Goal: Browse casually: Explore the website without a specific task or goal

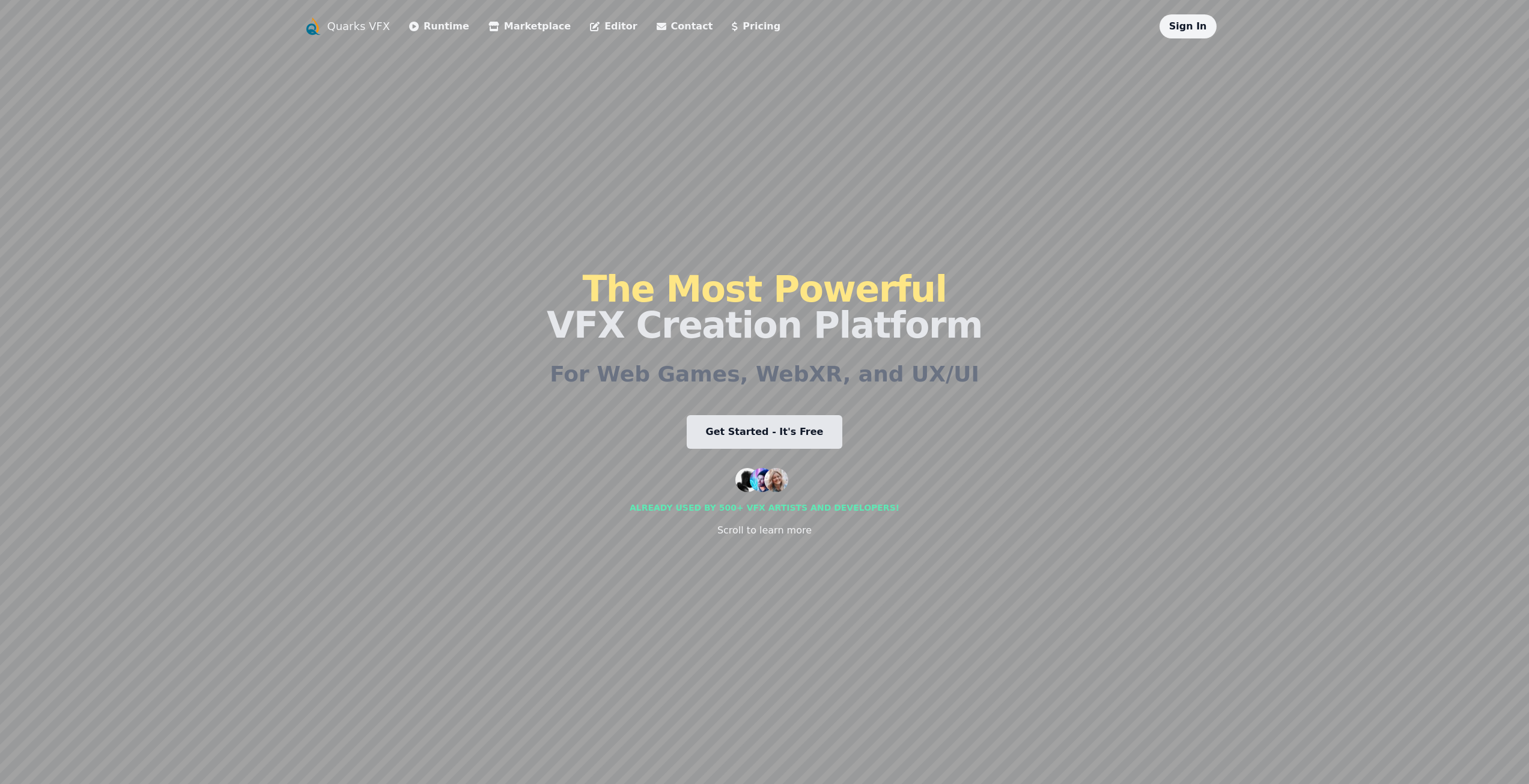
click at [745, 434] on link "Get Started - It's Free" at bounding box center [764, 431] width 156 height 33
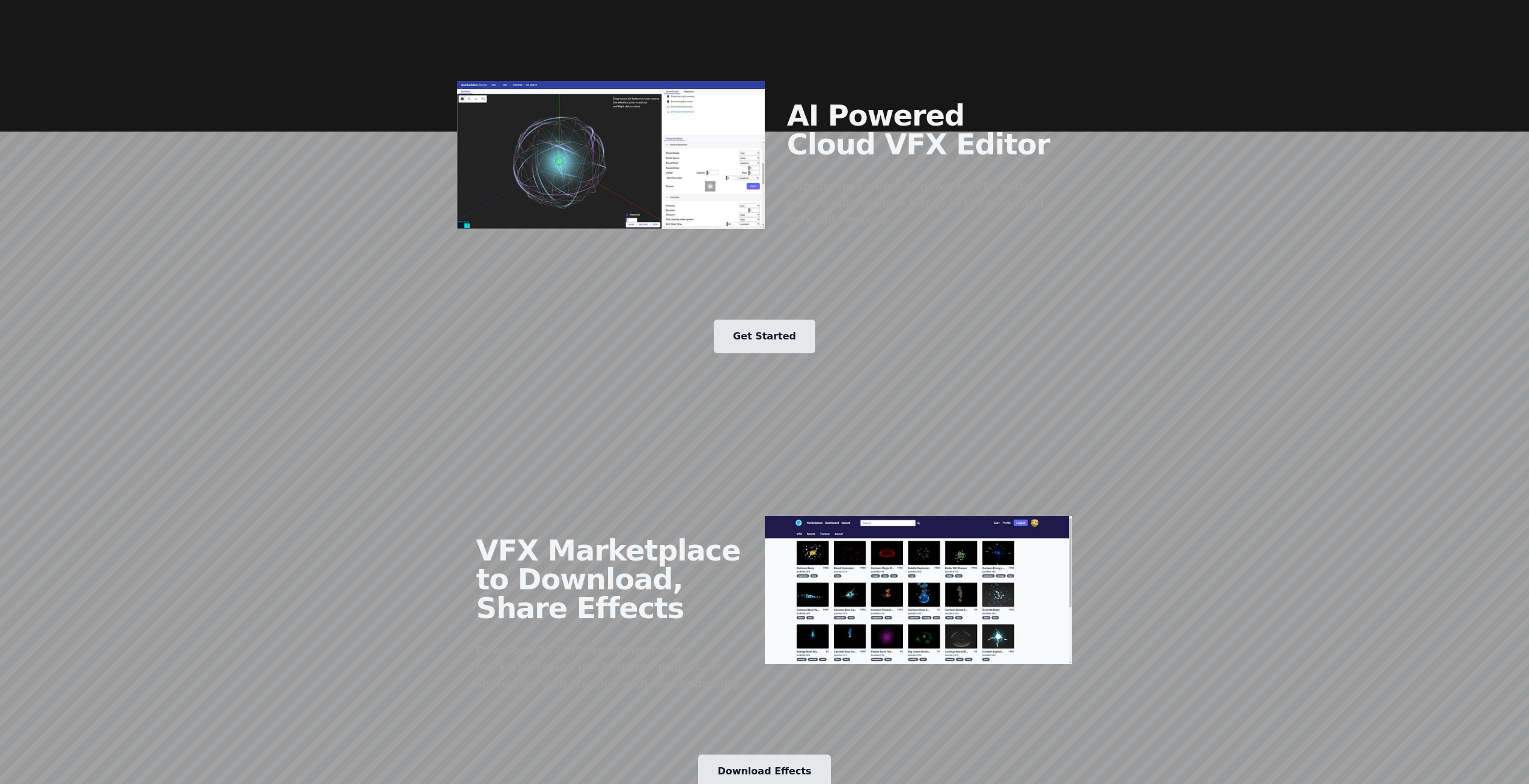
scroll to position [1562, 0]
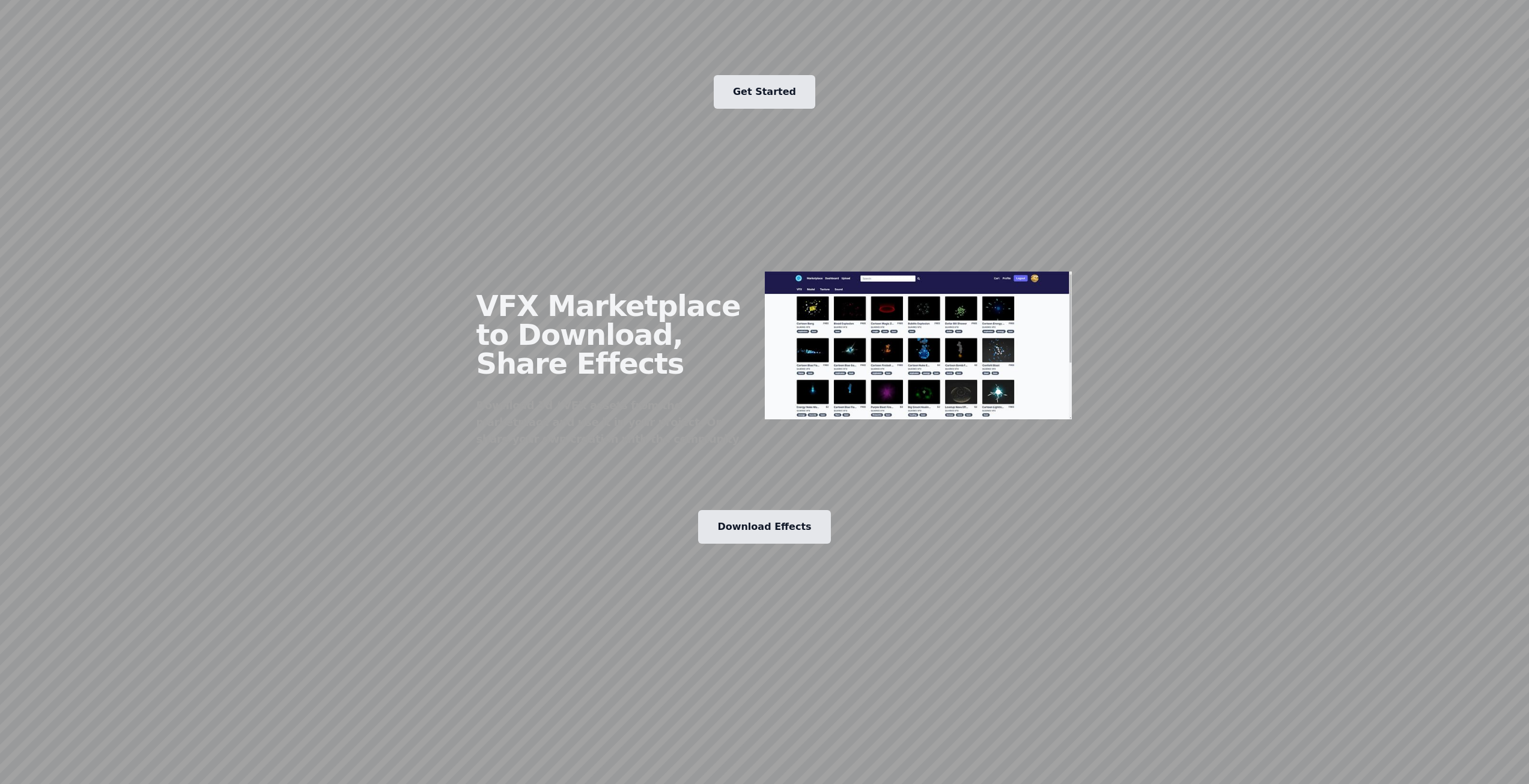
click at [744, 510] on link "Download Effects" at bounding box center [764, 526] width 132 height 33
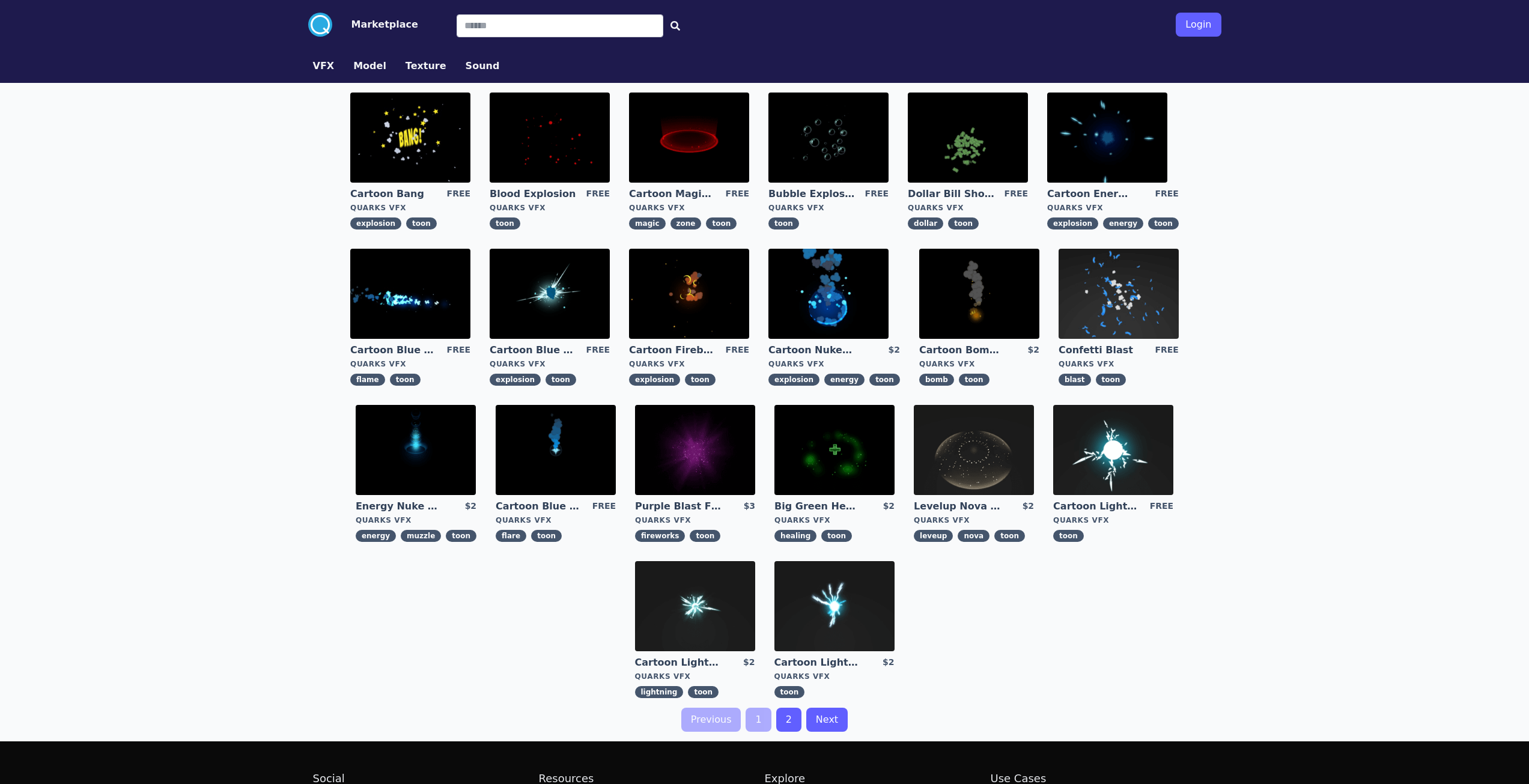
click at [703, 292] on img at bounding box center [689, 293] width 120 height 90
click at [1115, 434] on img at bounding box center [1113, 450] width 120 height 90
click at [699, 307] on img at bounding box center [689, 293] width 120 height 90
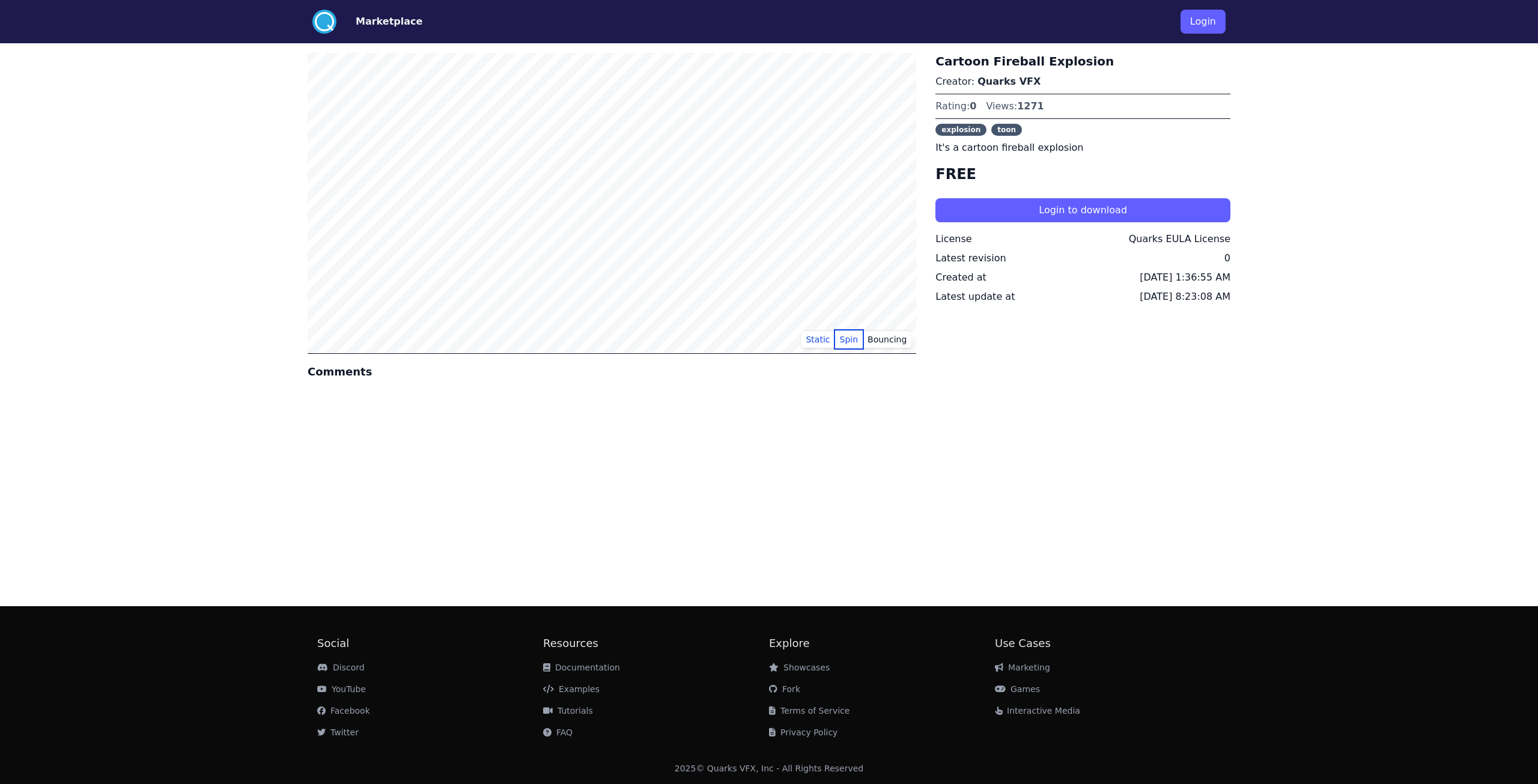
click at [847, 339] on button "Spin" at bounding box center [849, 339] width 28 height 18
click at [889, 340] on button "Bouncing" at bounding box center [887, 339] width 49 height 18
click at [814, 337] on button "Static" at bounding box center [817, 339] width 33 height 18
click at [652, 435] on div "Static Spin Bouncing Comments Cartoon Fireball Explosion Creator: Quarks VFX Ra…" at bounding box center [769, 320] width 923 height 554
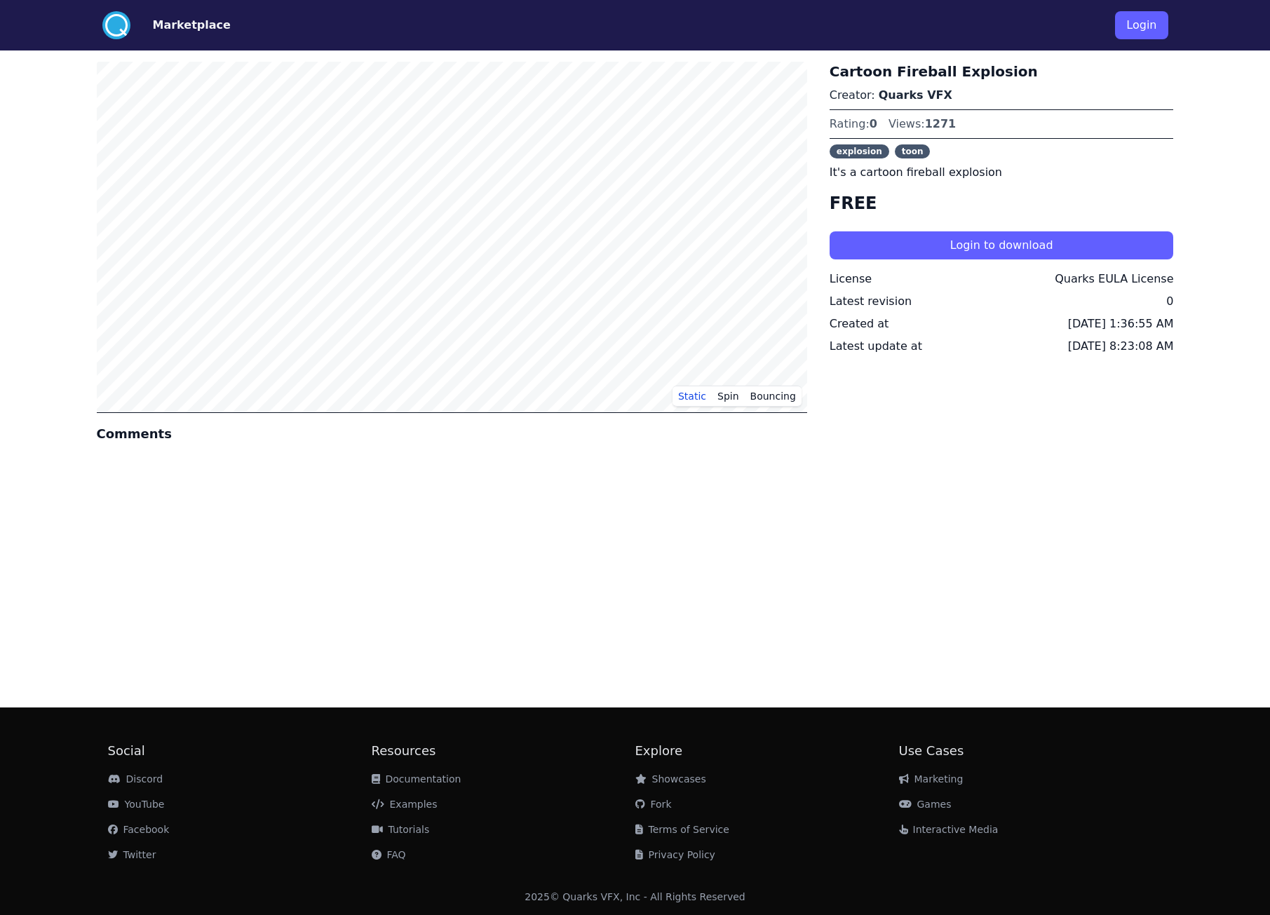
click at [157, 18] on button "Marketplace" at bounding box center [192, 25] width 78 height 17
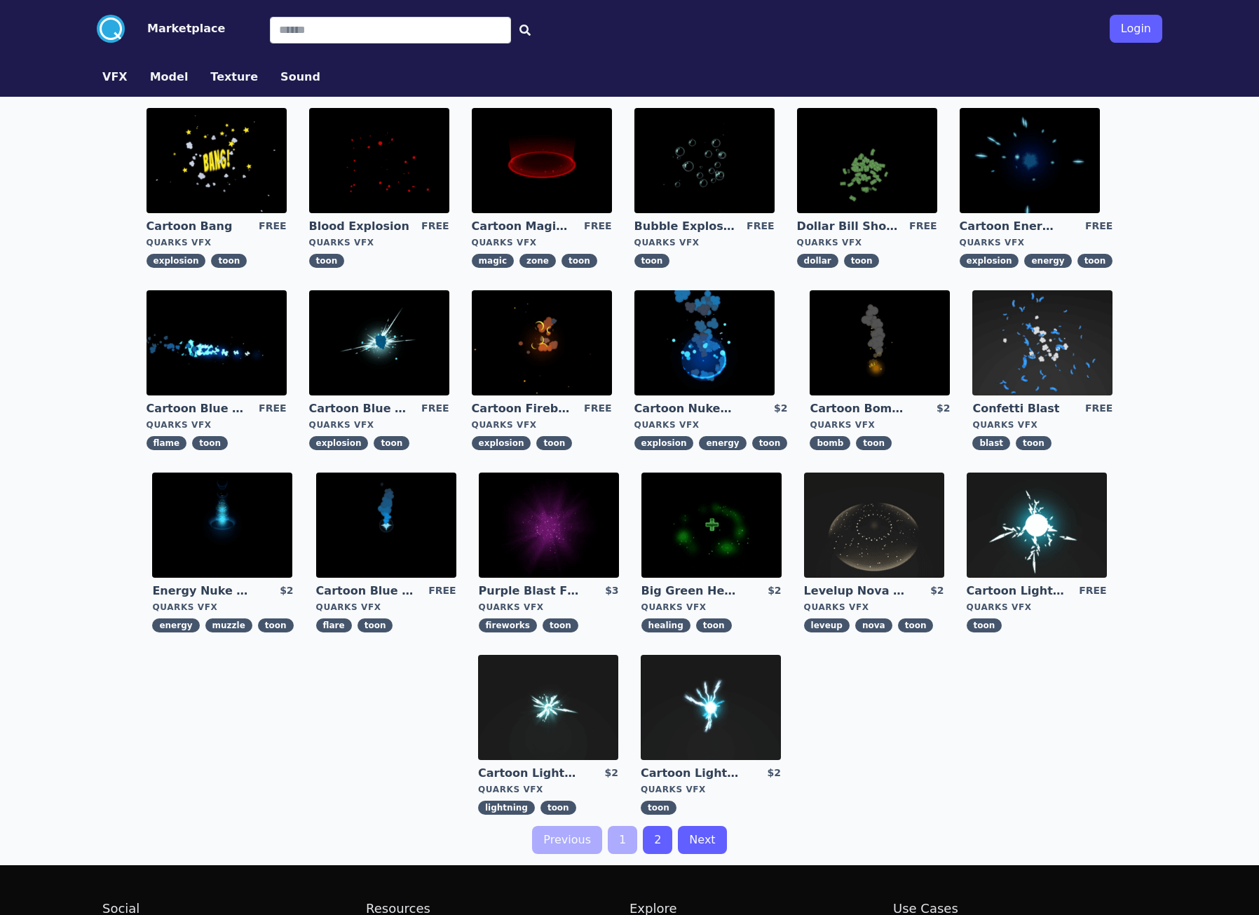
click at [653, 841] on link "2" at bounding box center [657, 840] width 29 height 28
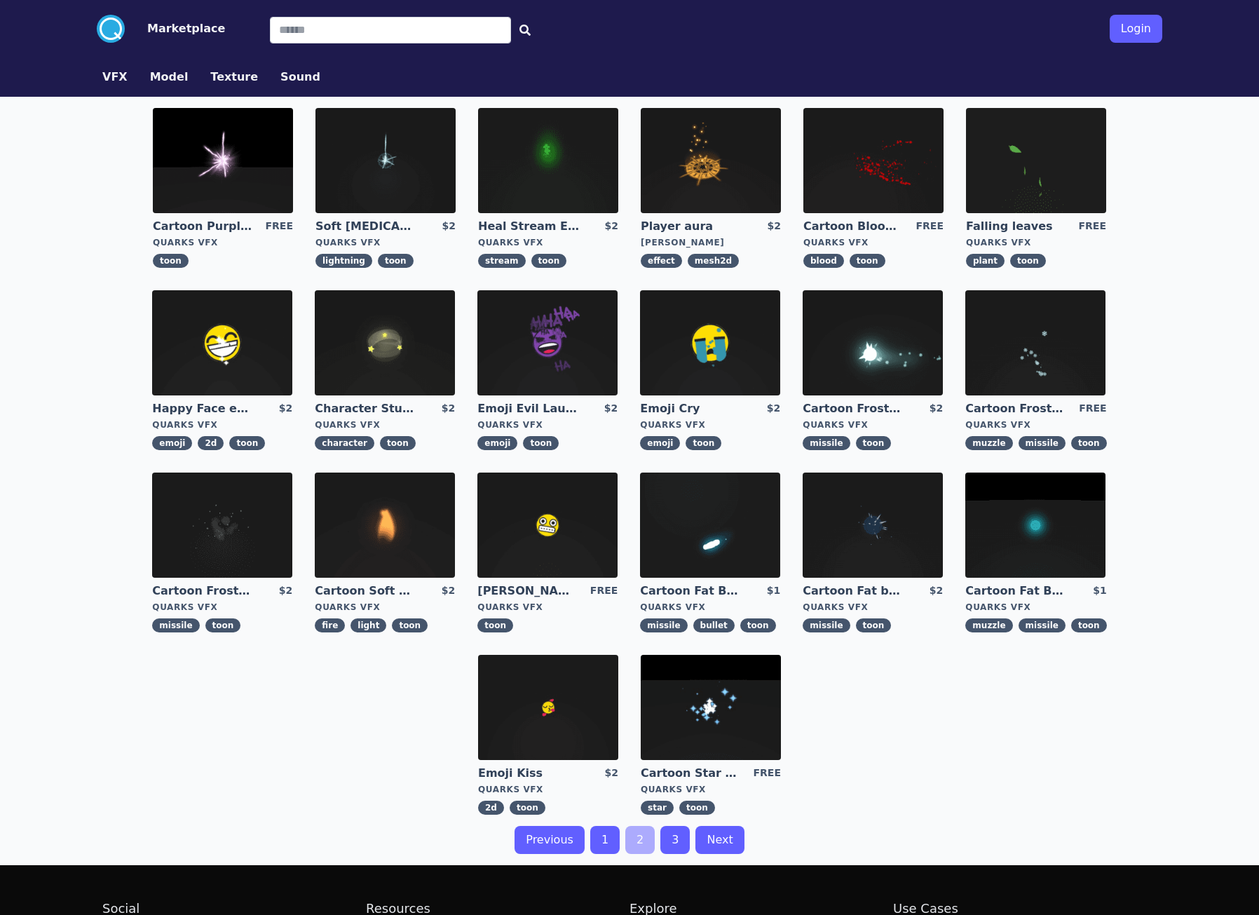
click at [254, 510] on img at bounding box center [222, 525] width 140 height 105
click at [248, 157] on img at bounding box center [223, 160] width 140 height 105
click at [732, 174] on img at bounding box center [711, 160] width 140 height 105
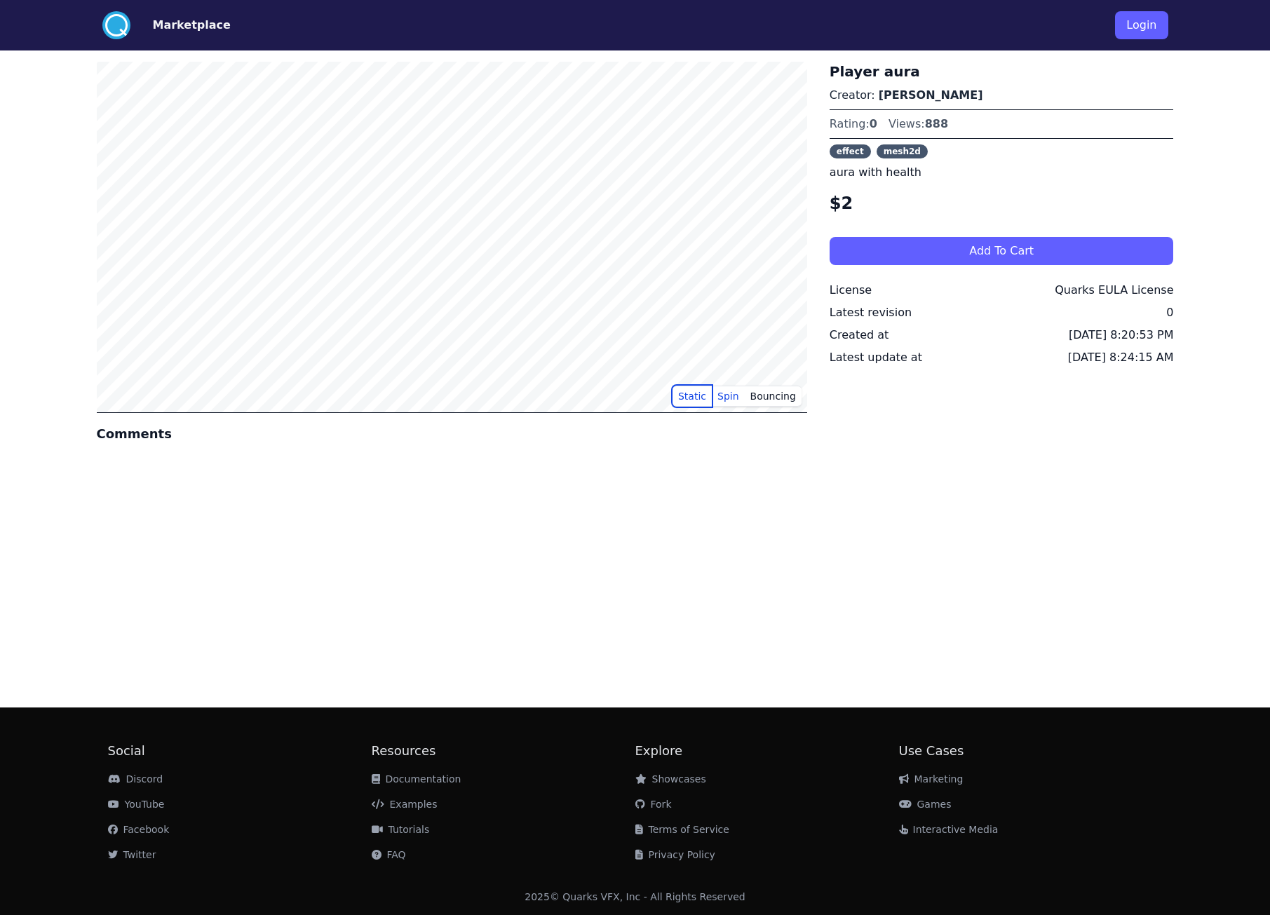
click at [700, 396] on button "Static" at bounding box center [691, 396] width 39 height 21
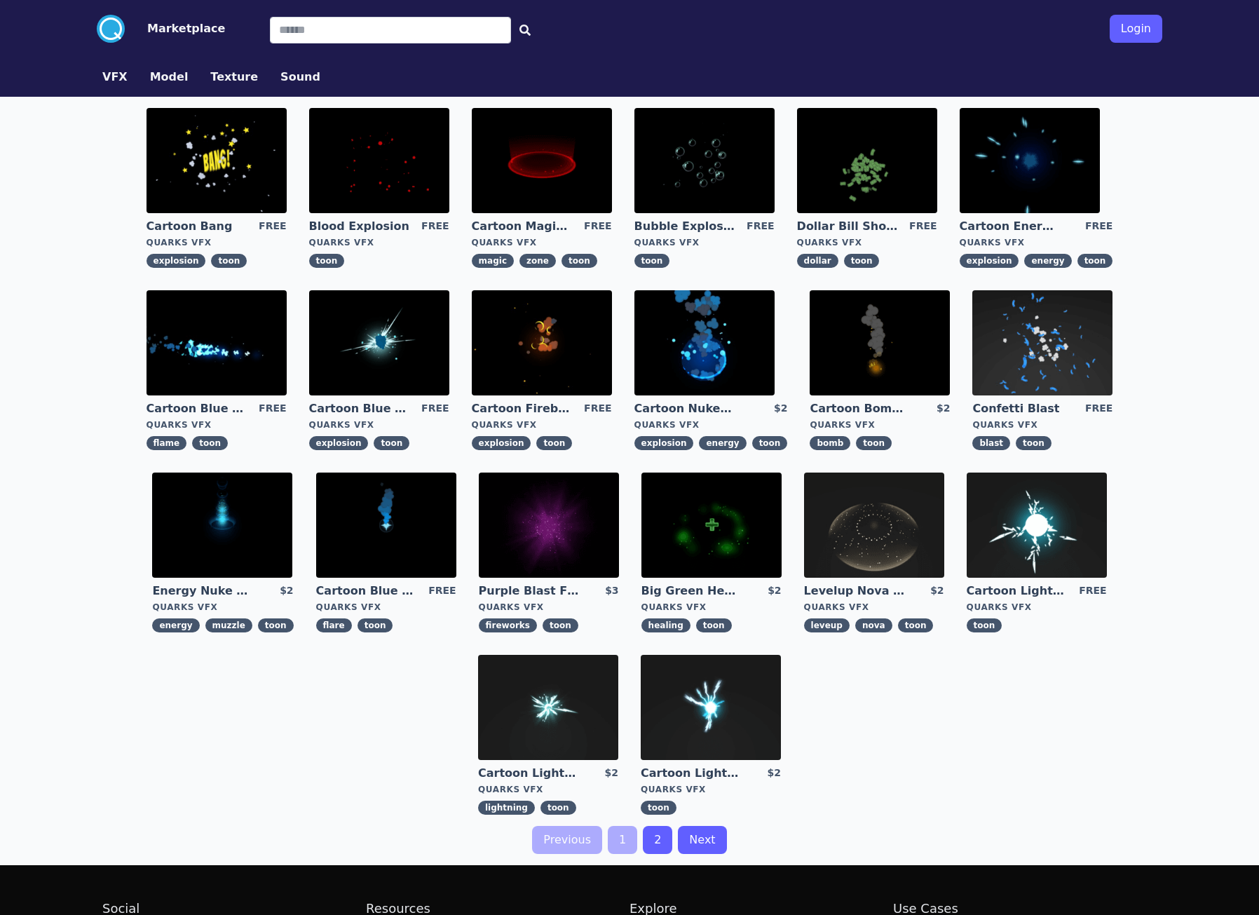
click at [170, 32] on button "Marketplace" at bounding box center [186, 28] width 78 height 17
drag, startPoint x: 524, startPoint y: 67, endPoint x: 423, endPoint y: 46, distance: 103.1
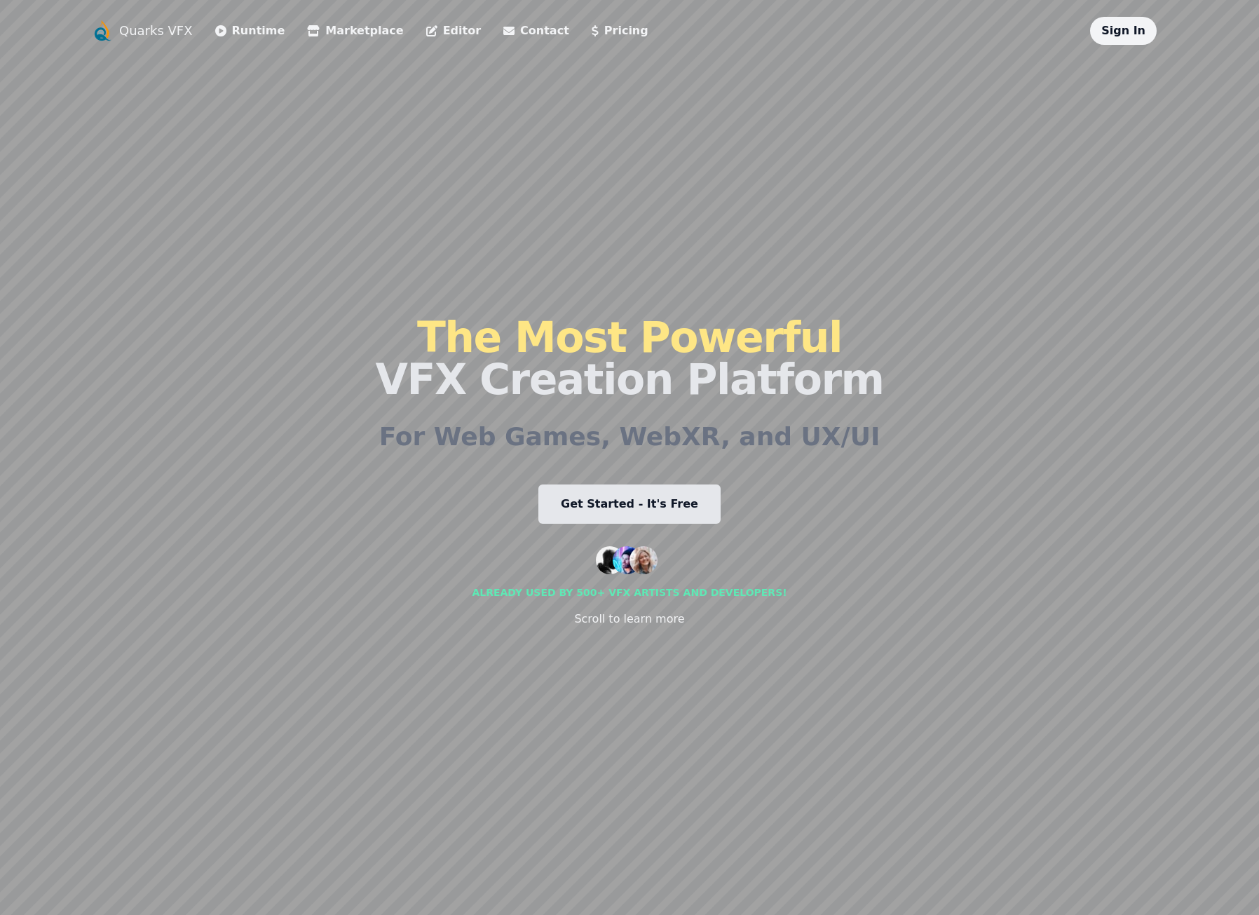
click at [426, 31] on link "Editor" at bounding box center [453, 30] width 55 height 17
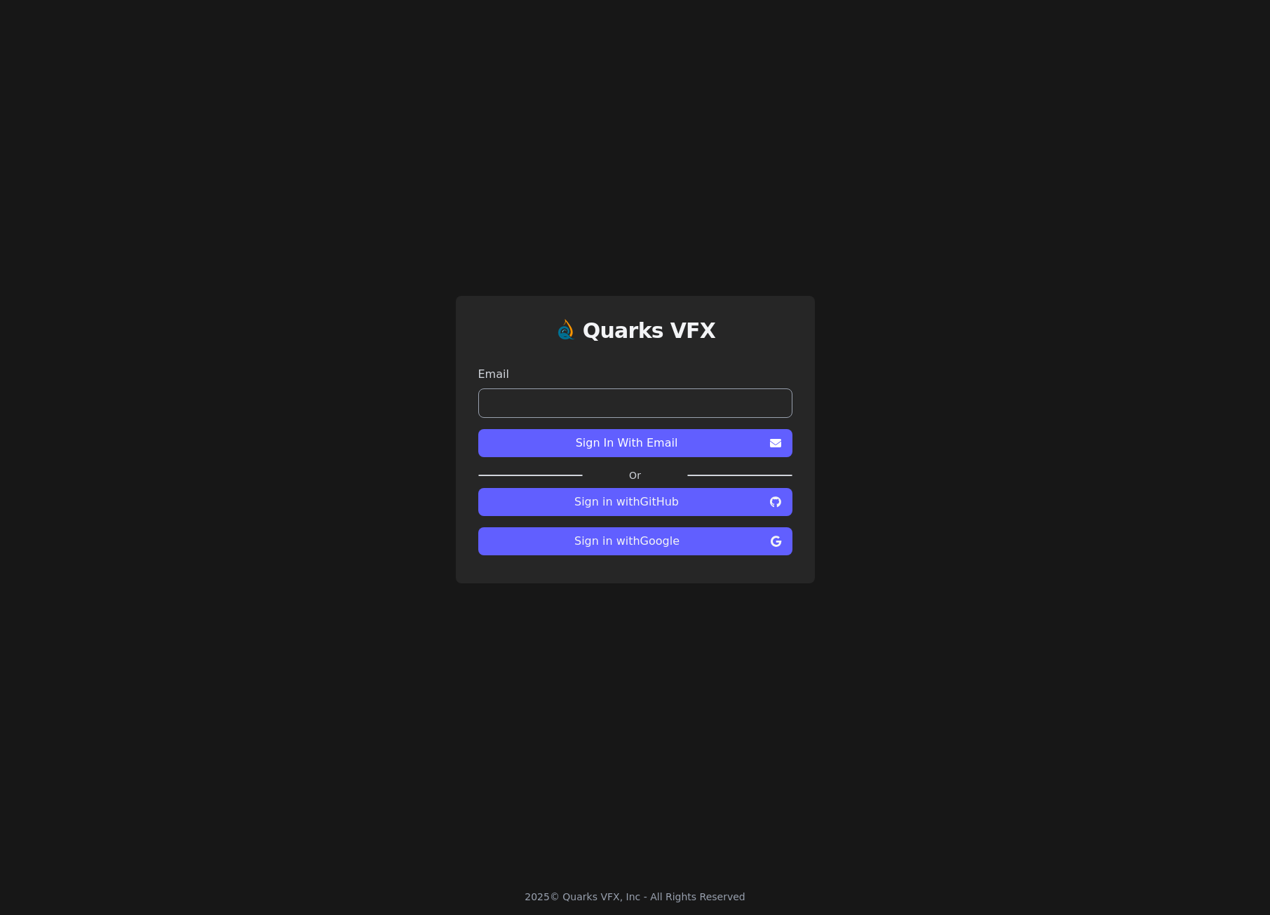
click at [664, 536] on span "Sign in with Google" at bounding box center [627, 541] width 276 height 17
